Goal: Task Accomplishment & Management: Use online tool/utility

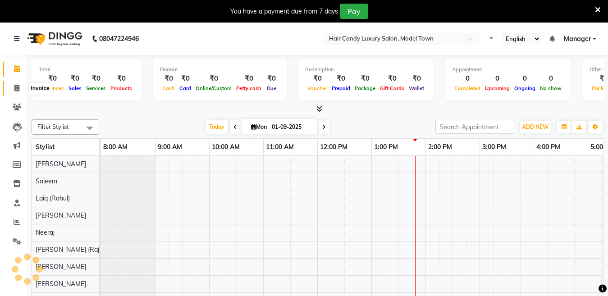
select select "en"
click at [11, 84] on span at bounding box center [17, 88] width 16 height 10
select select "service"
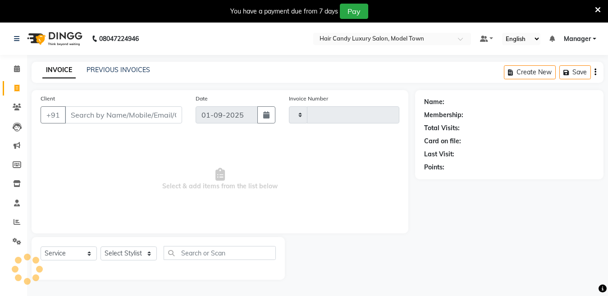
click at [121, 115] on input "Client" at bounding box center [123, 114] width 117 height 17
type input "8"
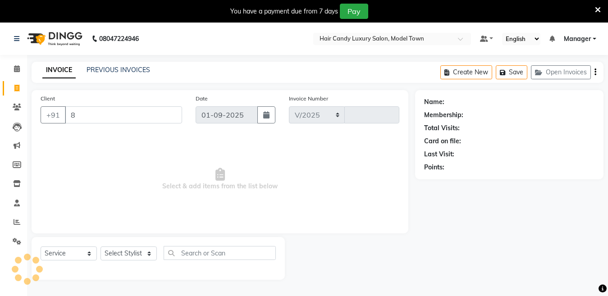
select select "4716"
type input "3776"
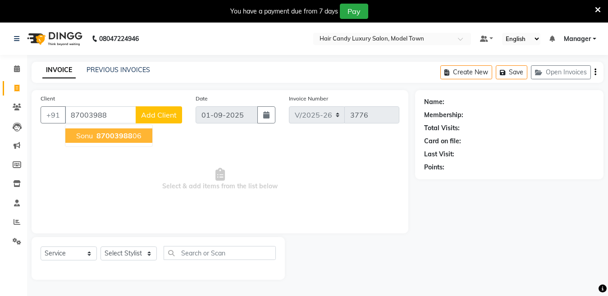
click at [112, 132] on span "87003988" at bounding box center [114, 135] width 36 height 9
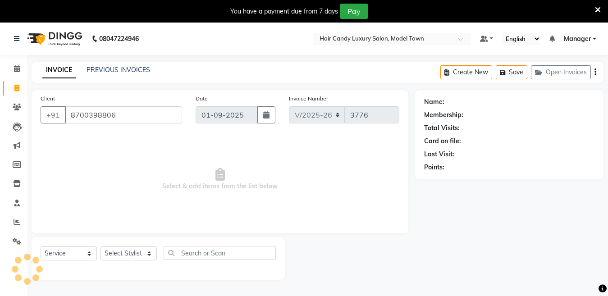
type input "8700398806"
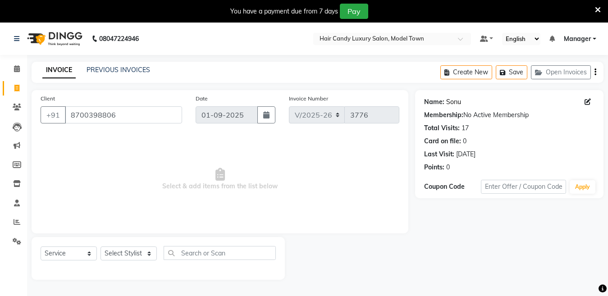
click at [455, 102] on link "Sonu" at bounding box center [453, 101] width 15 height 9
click at [118, 252] on select "Select Stylist [PERSON_NAME] [PERSON_NAME] ([PERSON_NAME]) Manager [PERSON_NAME…" at bounding box center [128, 253] width 56 height 14
select select "27996"
click at [100, 246] on select "Select Stylist [PERSON_NAME] [PERSON_NAME] ([PERSON_NAME]) Manager [PERSON_NAME…" at bounding box center [128, 253] width 56 height 14
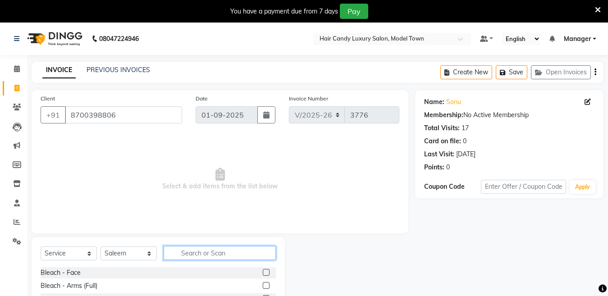
click at [198, 256] on input "text" at bounding box center [220, 253] width 112 height 14
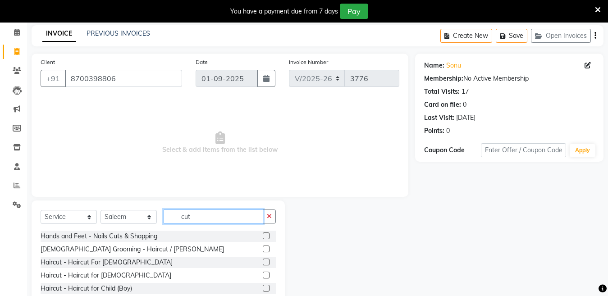
scroll to position [76, 0]
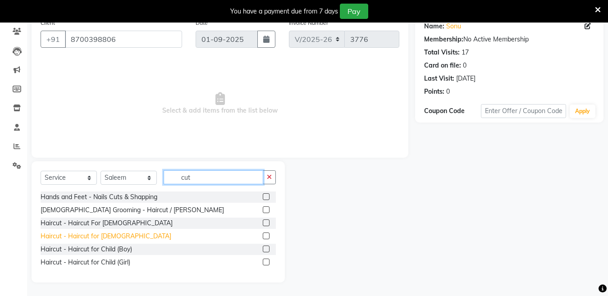
type input "cut"
click at [109, 232] on div "Haircut - Haircut for [DEMOGRAPHIC_DATA]" at bounding box center [106, 236] width 131 height 9
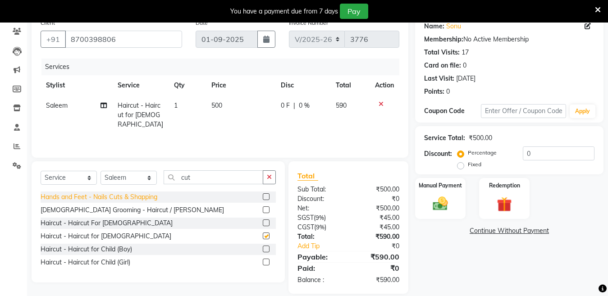
checkbox input "false"
click at [553, 152] on input "0" at bounding box center [559, 153] width 72 height 14
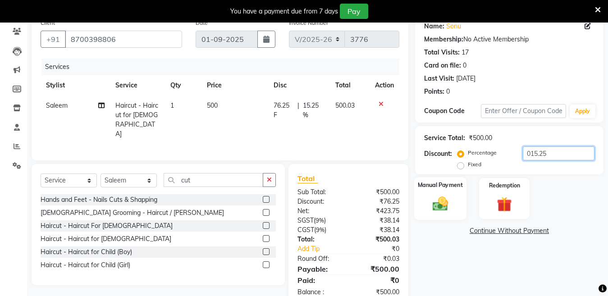
type input "015.25"
click at [448, 205] on img at bounding box center [440, 204] width 25 height 18
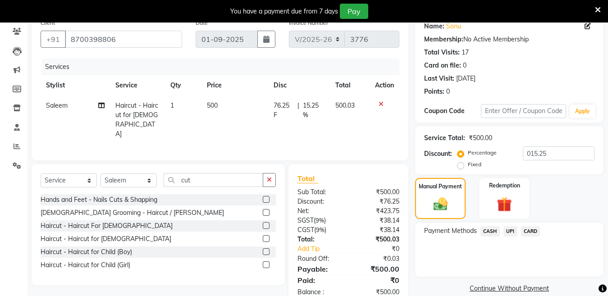
scroll to position [96, 0]
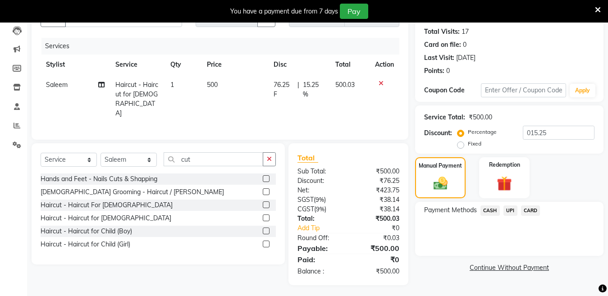
click at [495, 210] on span "CASH" at bounding box center [489, 210] width 19 height 10
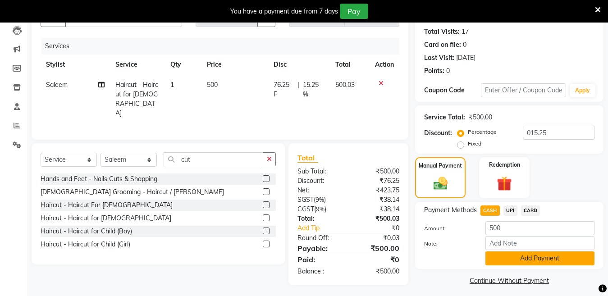
click at [512, 253] on button "Add Payment" at bounding box center [539, 258] width 109 height 14
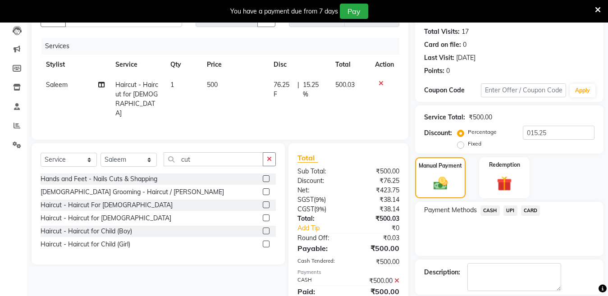
scroll to position [139, 0]
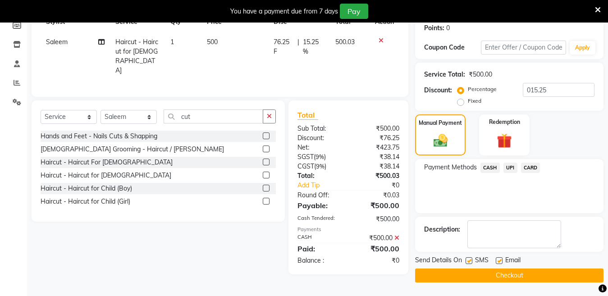
click at [470, 262] on label at bounding box center [468, 260] width 7 height 7
click at [470, 262] on input "checkbox" at bounding box center [468, 261] width 6 height 6
checkbox input "false"
click at [464, 276] on button "Checkout" at bounding box center [509, 276] width 188 height 14
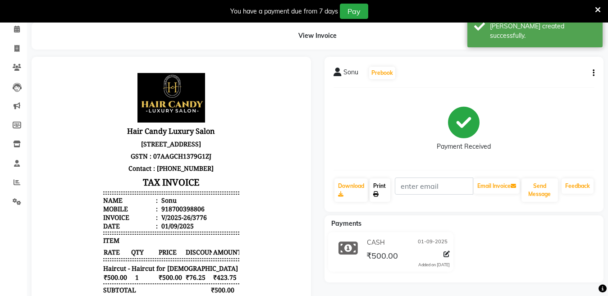
scroll to position [139, 0]
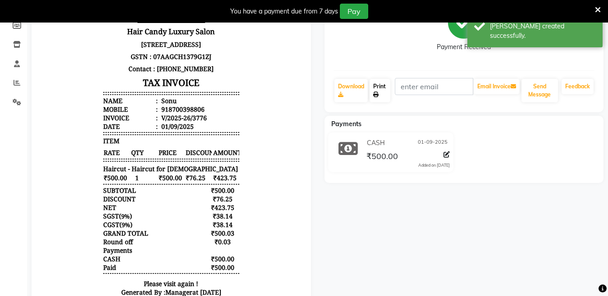
click at [382, 93] on link "Print" at bounding box center [379, 90] width 21 height 23
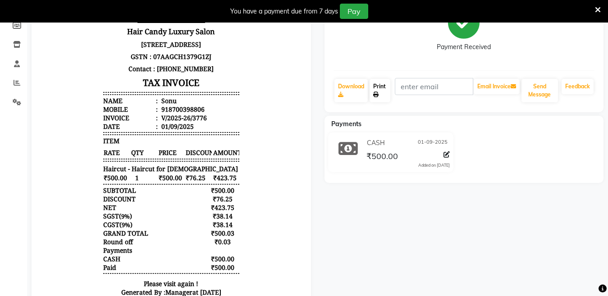
scroll to position [0, 0]
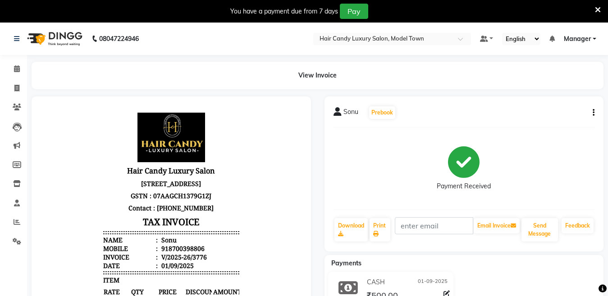
click at [2, 89] on li "Invoice" at bounding box center [13, 88] width 27 height 19
click at [18, 82] on link "Invoice" at bounding box center [14, 88] width 22 height 15
select select "service"
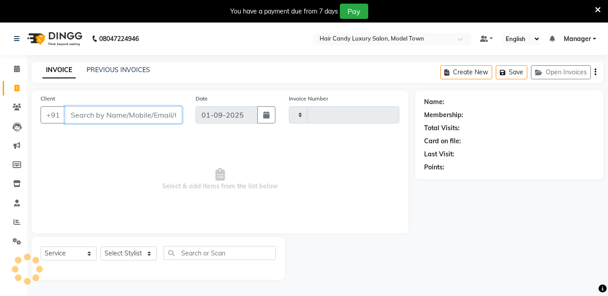
select select "4716"
type input "3777"
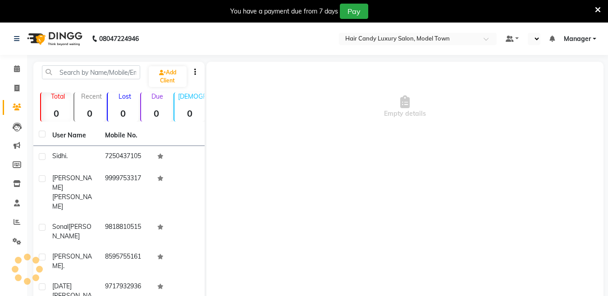
select select "en"
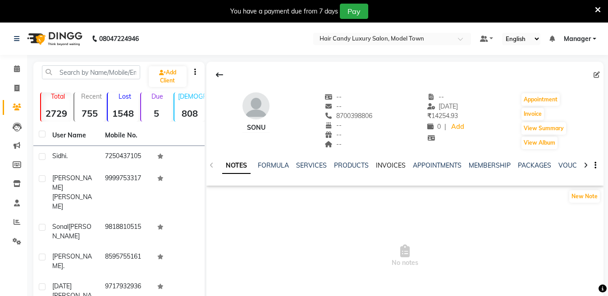
click at [388, 166] on link "INVOICES" at bounding box center [391, 165] width 30 height 8
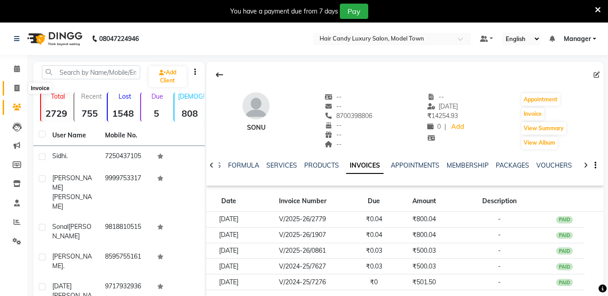
click at [17, 86] on icon at bounding box center [16, 88] width 5 height 7
select select "service"
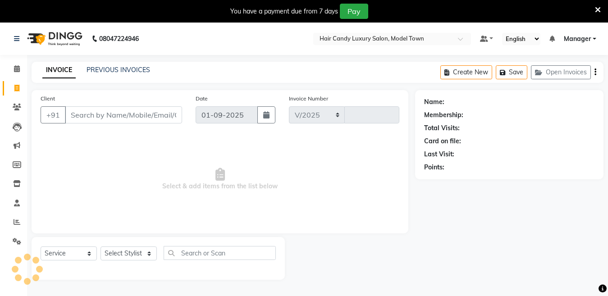
scroll to position [23, 0]
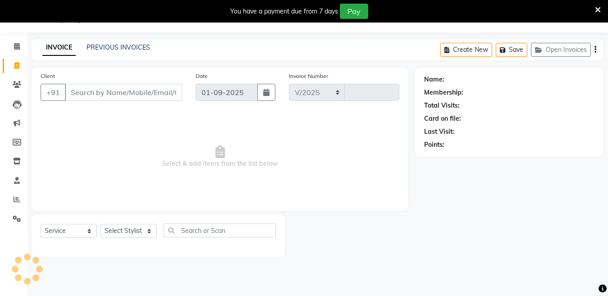
select select "4716"
type input "3776"
